Goal: Task Accomplishment & Management: Use online tool/utility

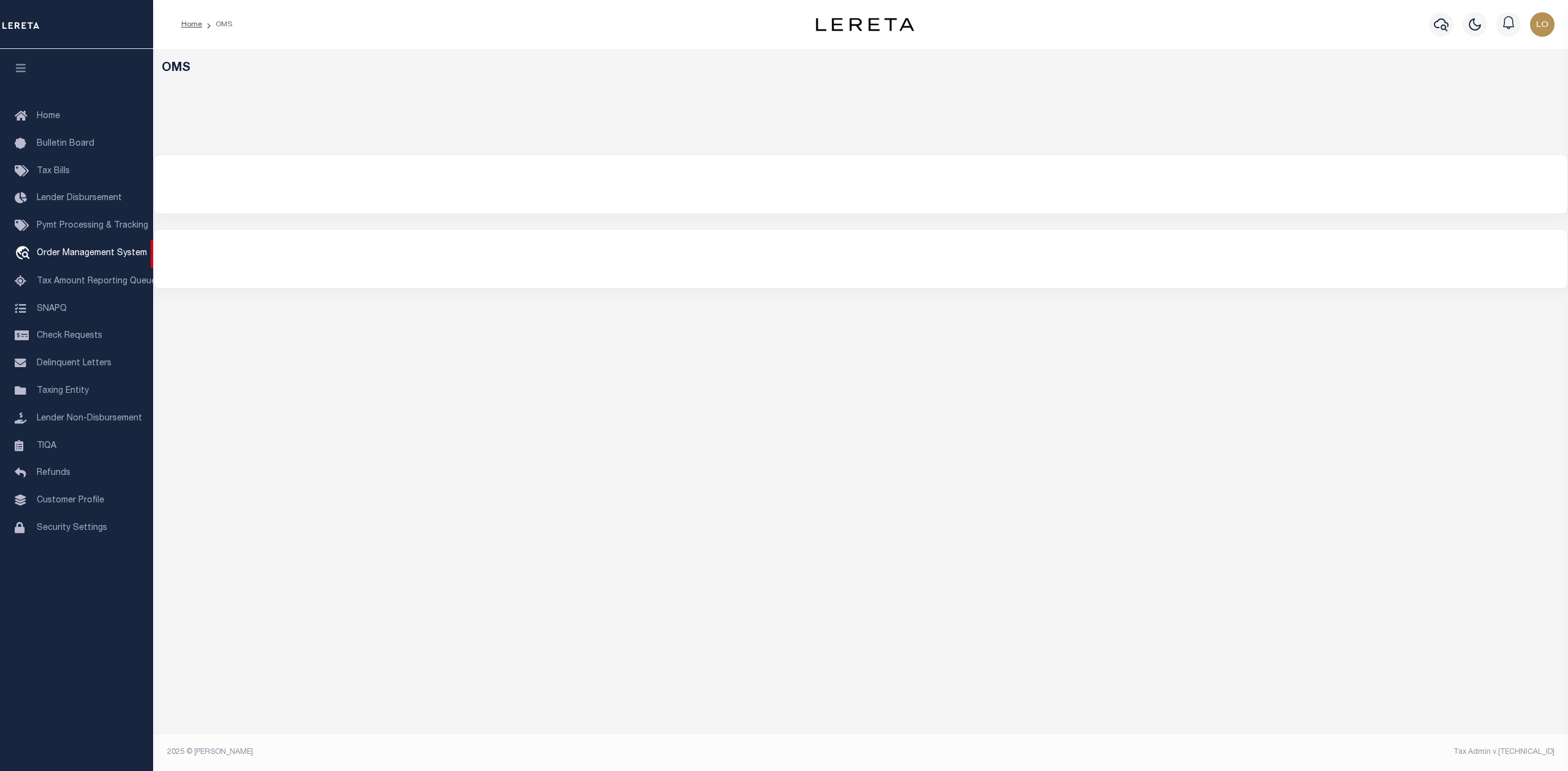
select select "200"
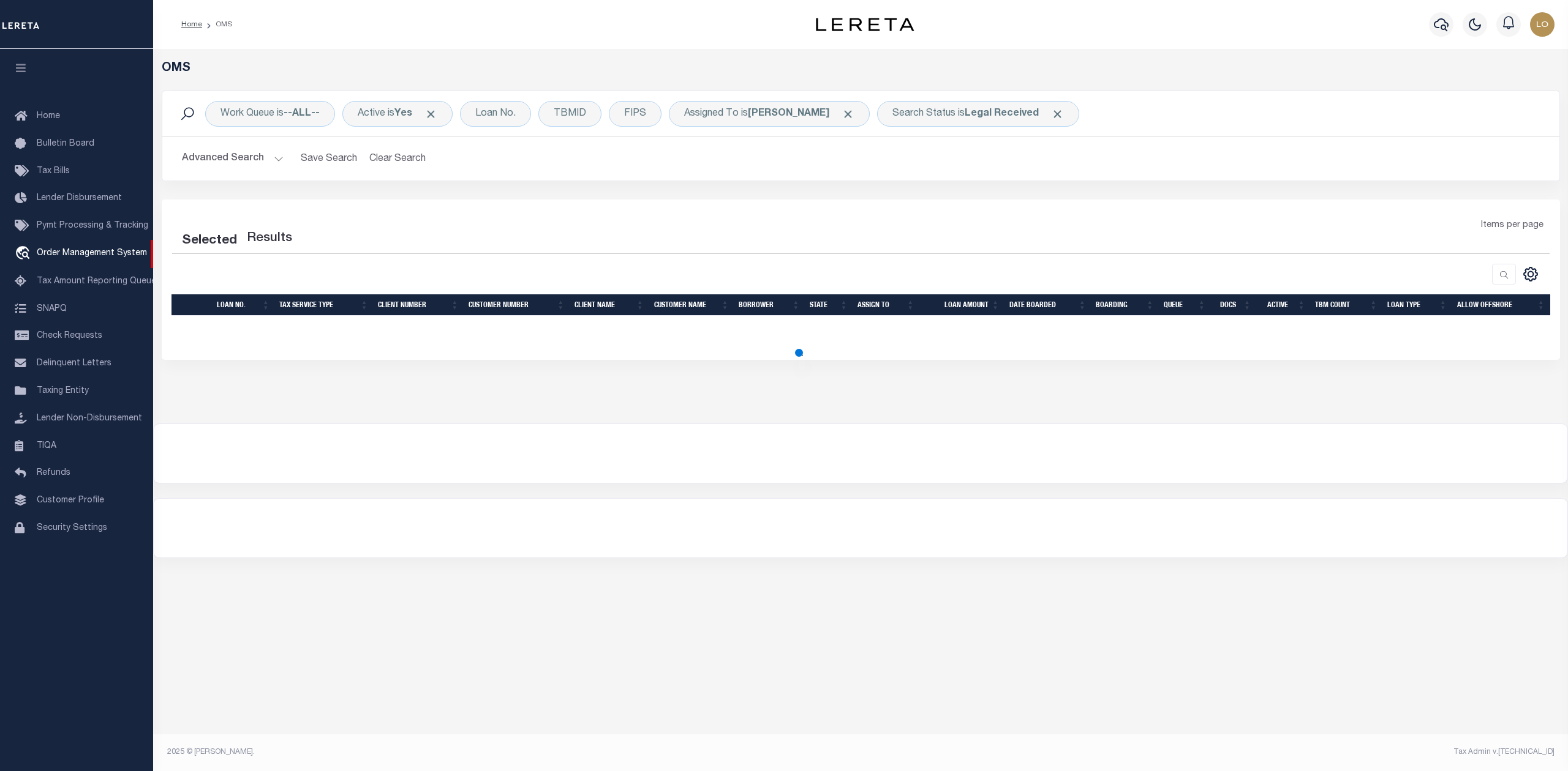
select select "200"
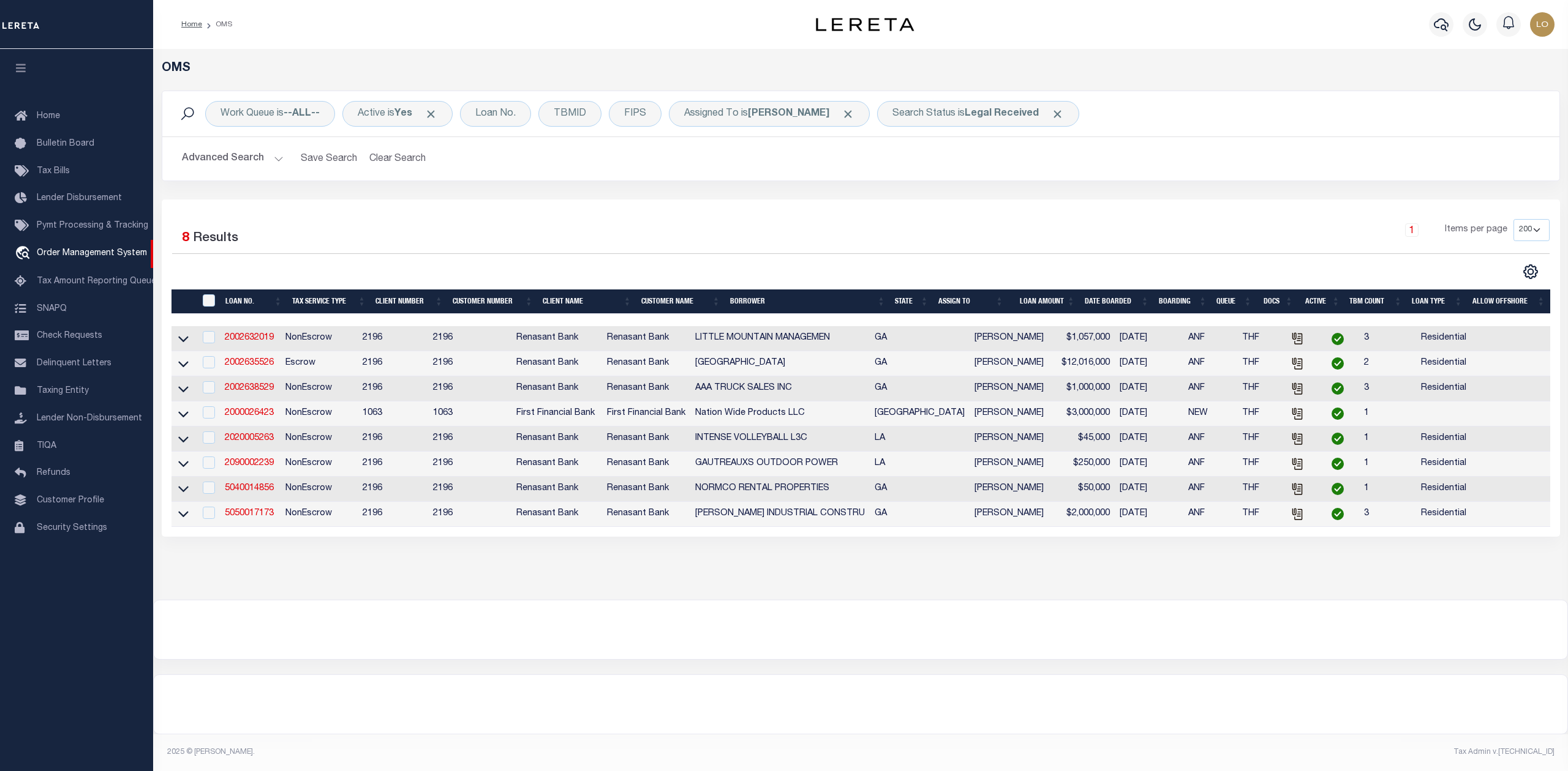
click at [649, 199] on div "Work Queue is --ALL-- Active is Yes Loan No. TBMID FIPS Assigned To is [PERSON_…" at bounding box center [861, 145] width 1416 height 109
click at [903, 114] on div "Search Status is Legal Received" at bounding box center [978, 114] width 202 height 25
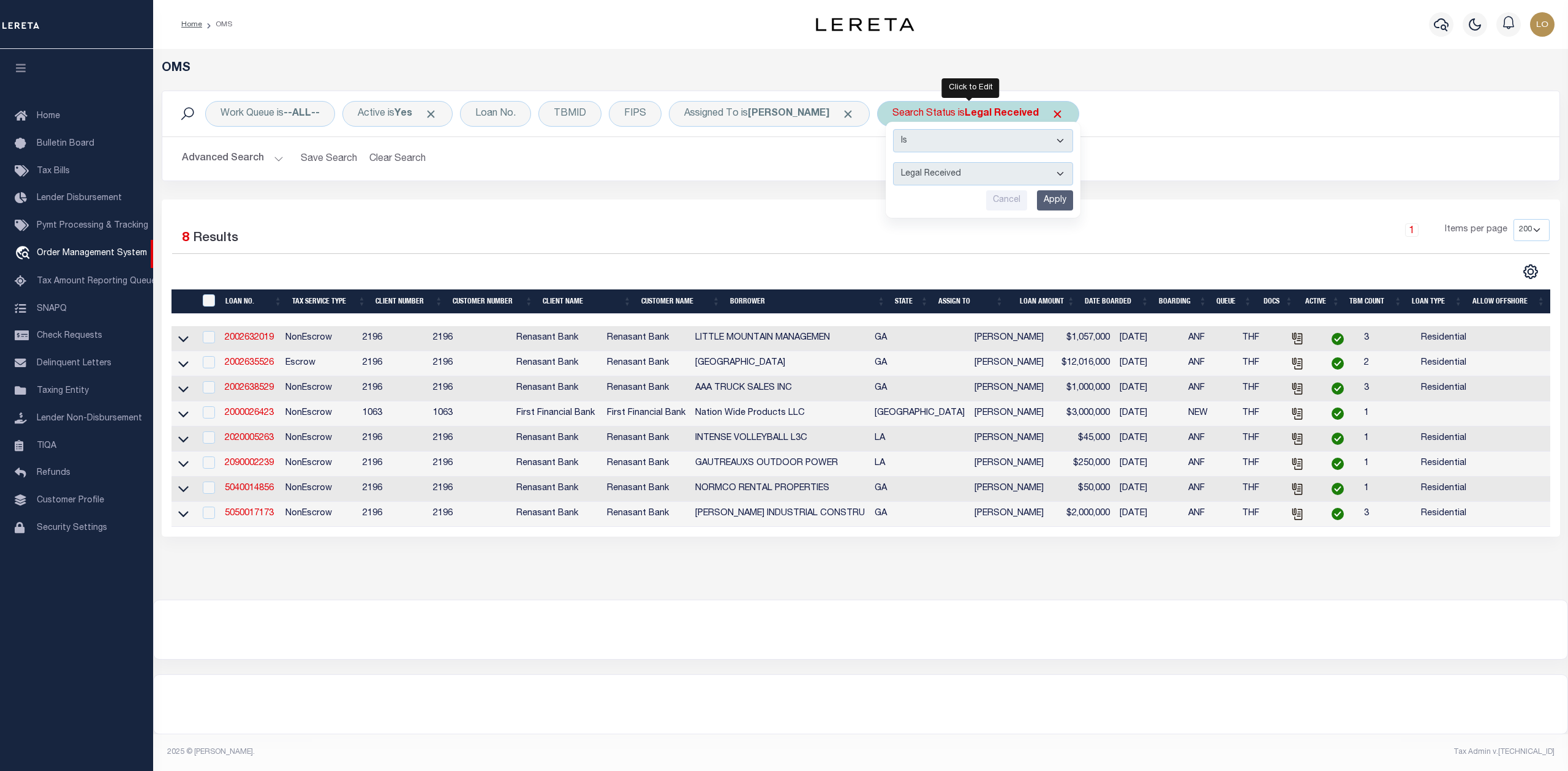
click at [939, 173] on select "Automated Search Bad Parcel Complete Duplicate Parcel High Dollar Reporting In …" at bounding box center [982, 174] width 180 height 23
select select "IP"
click at [893, 163] on select "Automated Search Bad Parcel Complete Duplicate Parcel High Dollar Reporting In …" at bounding box center [982, 174] width 180 height 23
click at [1037, 203] on input "Apply" at bounding box center [1054, 200] width 36 height 20
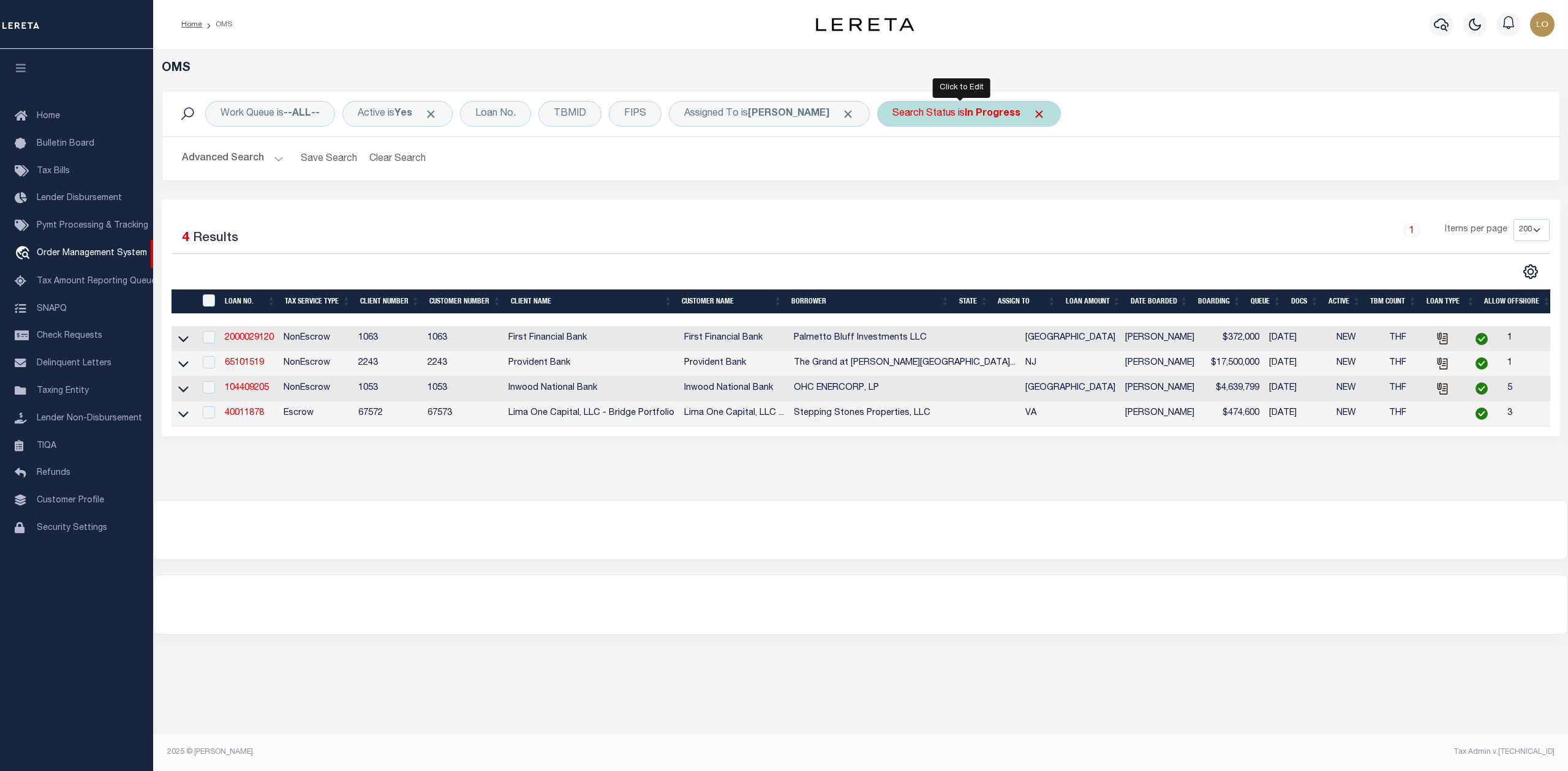
click at [980, 109] on b "In Progress" at bounding box center [992, 114] width 55 height 10
select select "IP"
click at [969, 170] on select "Automated Search Bad Parcel Complete Duplicate Parcel High Dollar Reporting In …" at bounding box center [982, 174] width 180 height 23
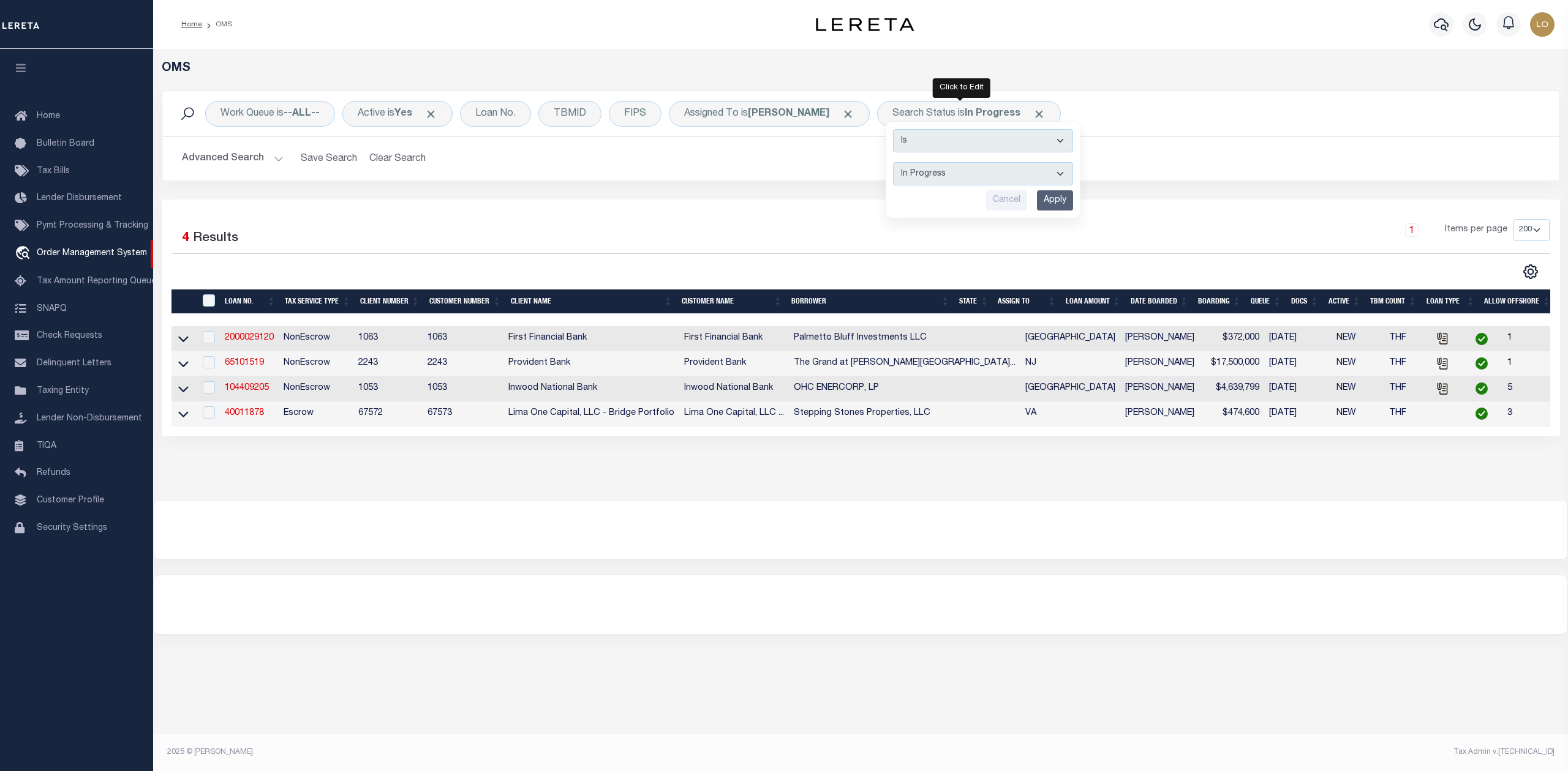
click at [823, 220] on div "1 Items per page 10 25 50 100 200" at bounding box center [1035, 235] width 1029 height 32
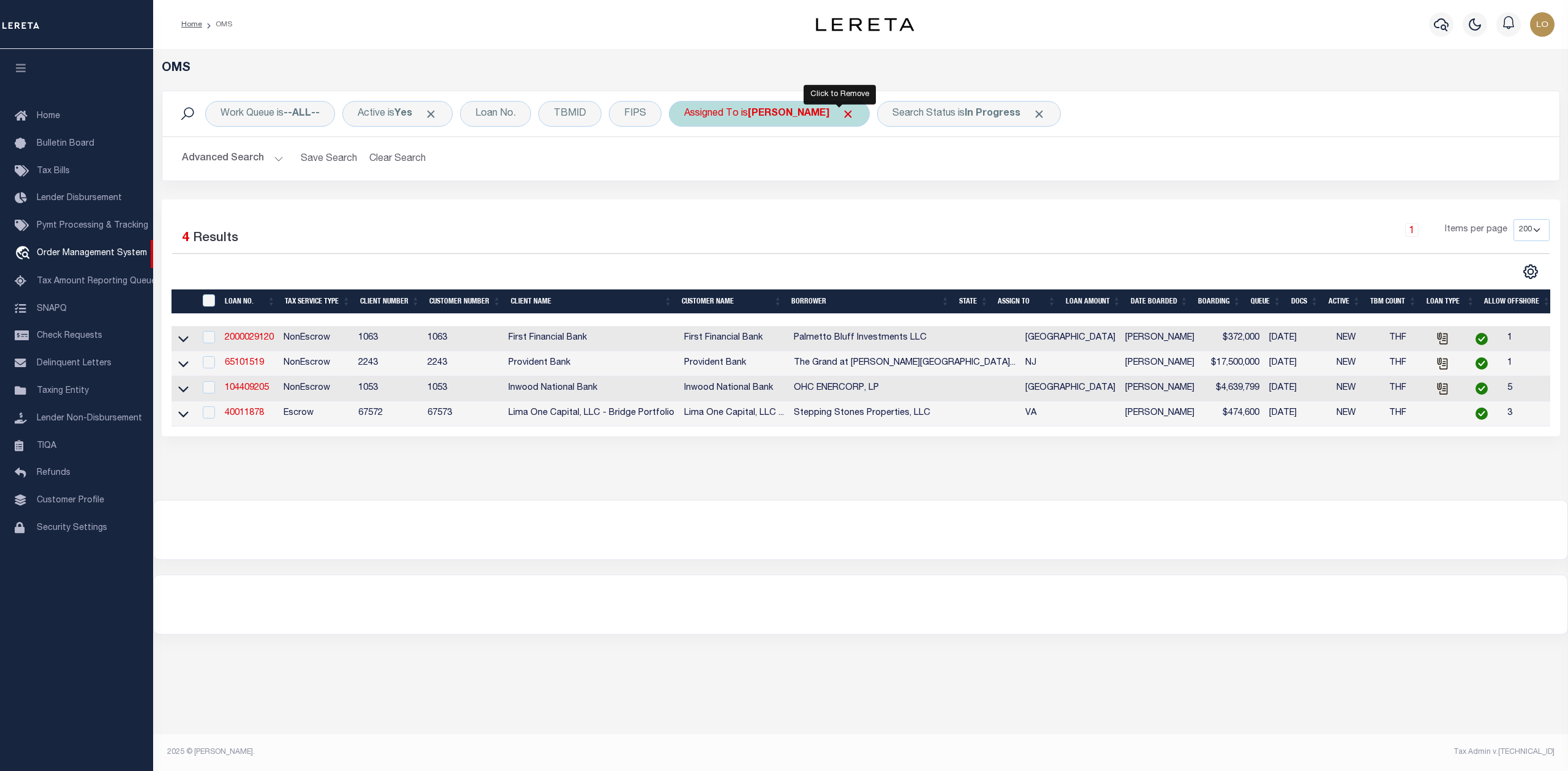
click at [841, 120] on span "Click to Remove" at bounding box center [847, 114] width 13 height 13
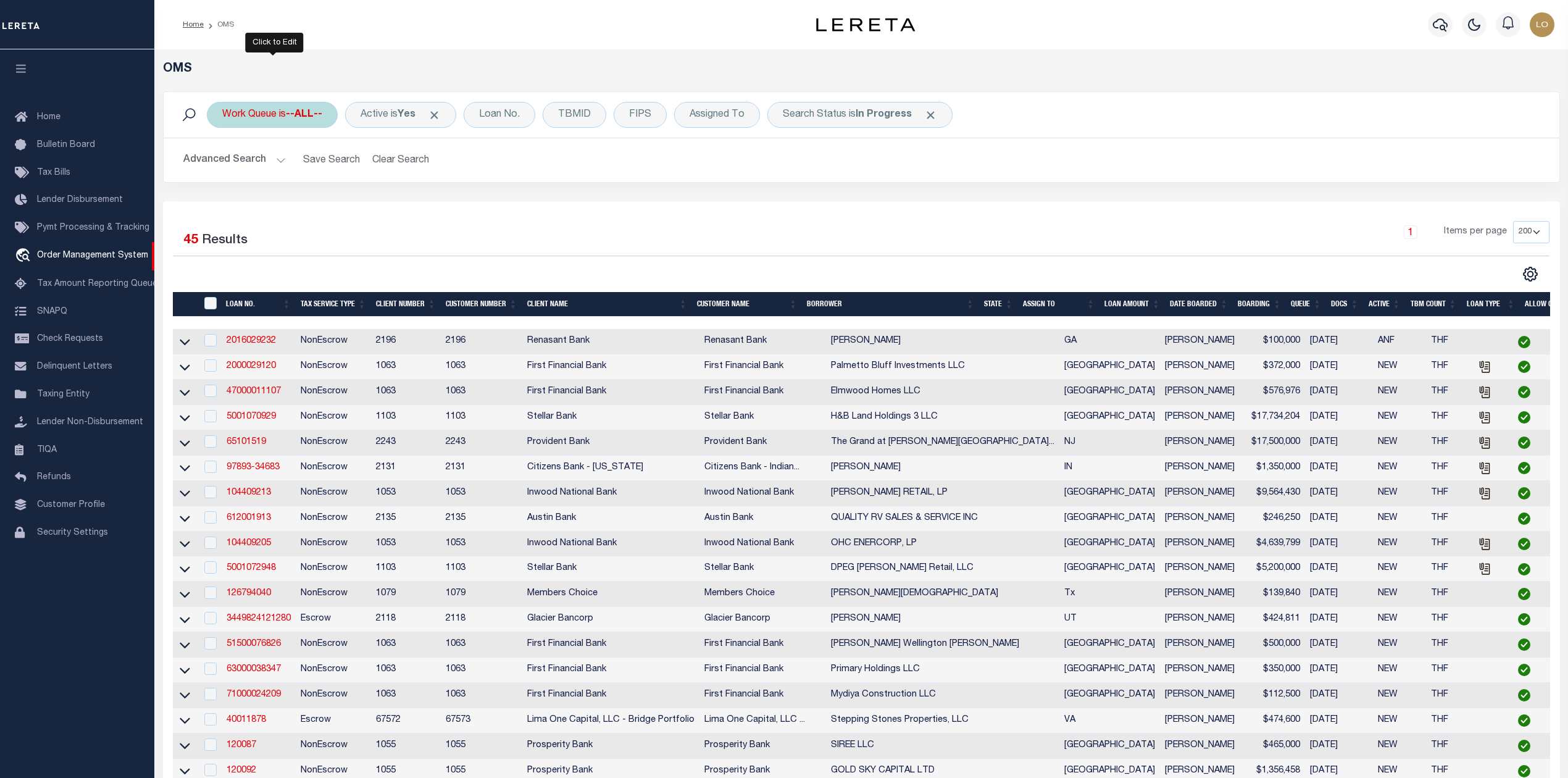
click at [288, 119] on div "Work Queue is --ALL--" at bounding box center [272, 115] width 131 height 25
click at [289, 173] on select "--ALL-- General ThoughtFocus" at bounding box center [313, 175] width 181 height 24
select select "THF"
click at [223, 165] on select "--ALL-- General ThoughtFocus" at bounding box center [313, 175] width 181 height 24
click at [381, 200] on input "Apply" at bounding box center [386, 202] width 36 height 21
